Goal: Task Accomplishment & Management: Use online tool/utility

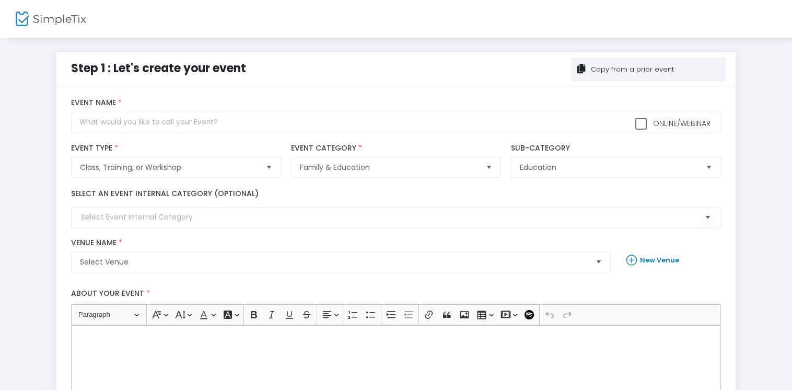
click at [62, 22] on img at bounding box center [51, 19] width 71 height 15
click at [52, 20] on img at bounding box center [51, 19] width 71 height 15
